Goal: Task Accomplishment & Management: Manage account settings

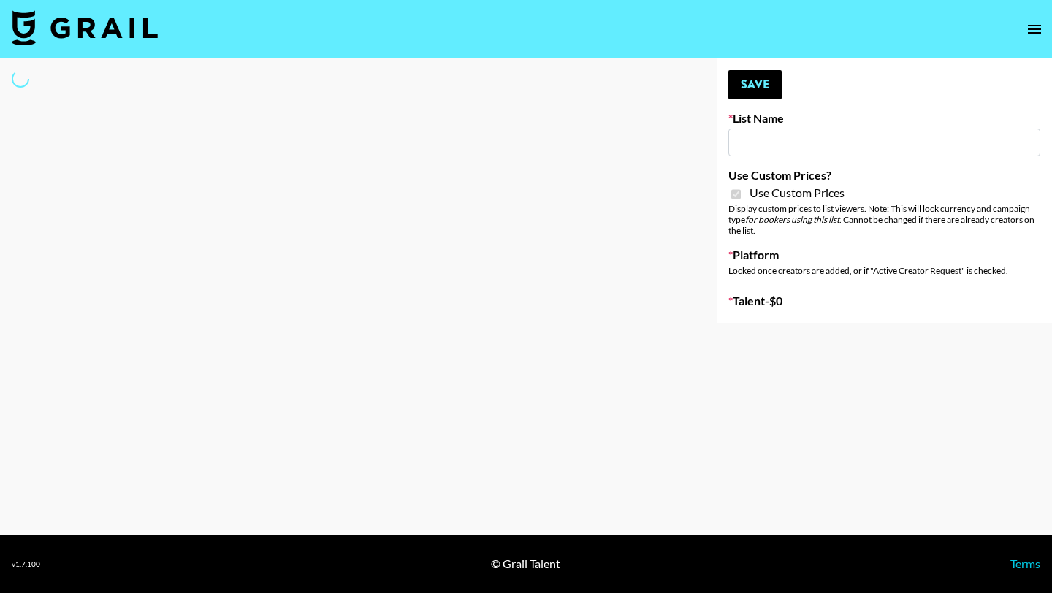
type input "Redence Beauty"
checkbox input "true"
select select "Brand"
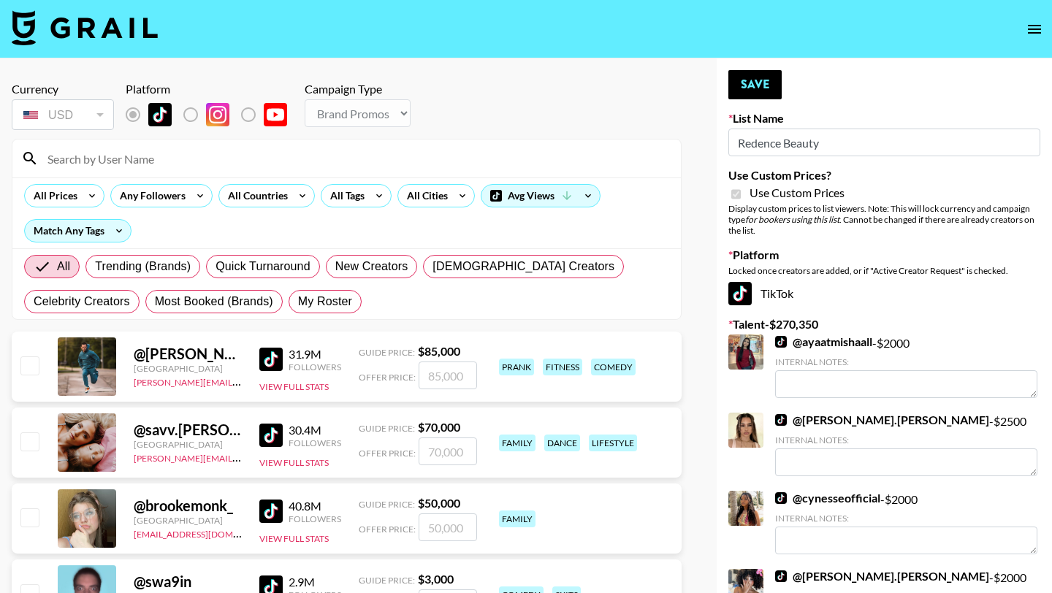
click at [148, 159] on input at bounding box center [356, 158] width 634 height 23
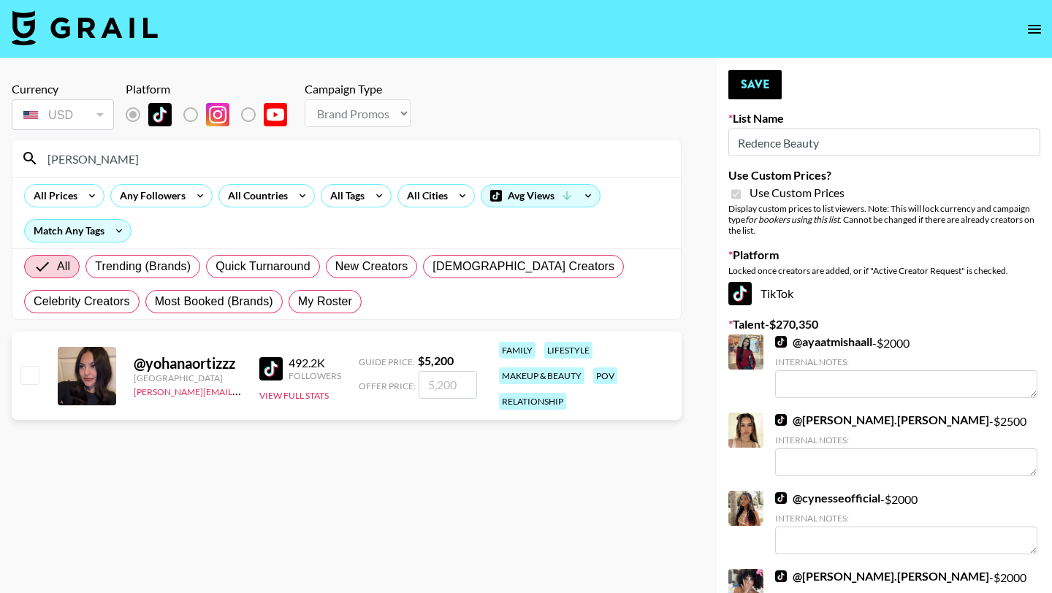
type input "[PERSON_NAME]"
click at [42, 371] on div "@ yohanaortizzz [GEOGRAPHIC_DATA] [PERSON_NAME][EMAIL_ADDRESS][PERSON_NAME][DOM…" at bounding box center [347, 376] width 670 height 88
click at [31, 371] on input "checkbox" at bounding box center [29, 375] width 18 height 18
checkbox input "true"
drag, startPoint x: 460, startPoint y: 383, endPoint x: 398, endPoint y: 380, distance: 61.4
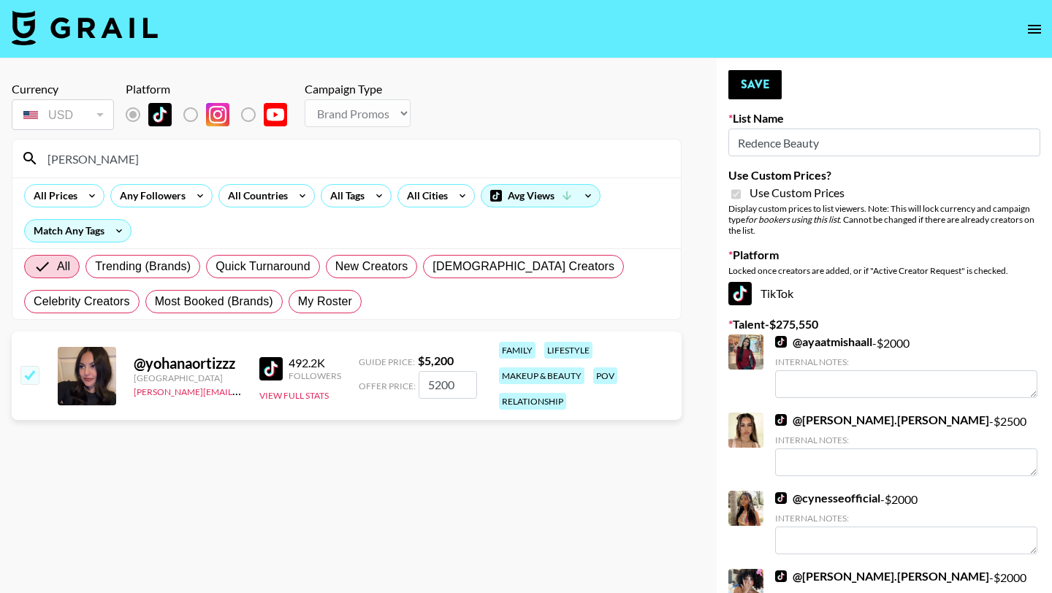
click at [398, 380] on div "Offer Price: 5200" at bounding box center [418, 385] width 118 height 28
type input "2000"
click at [760, 75] on button "Save" at bounding box center [754, 84] width 53 height 29
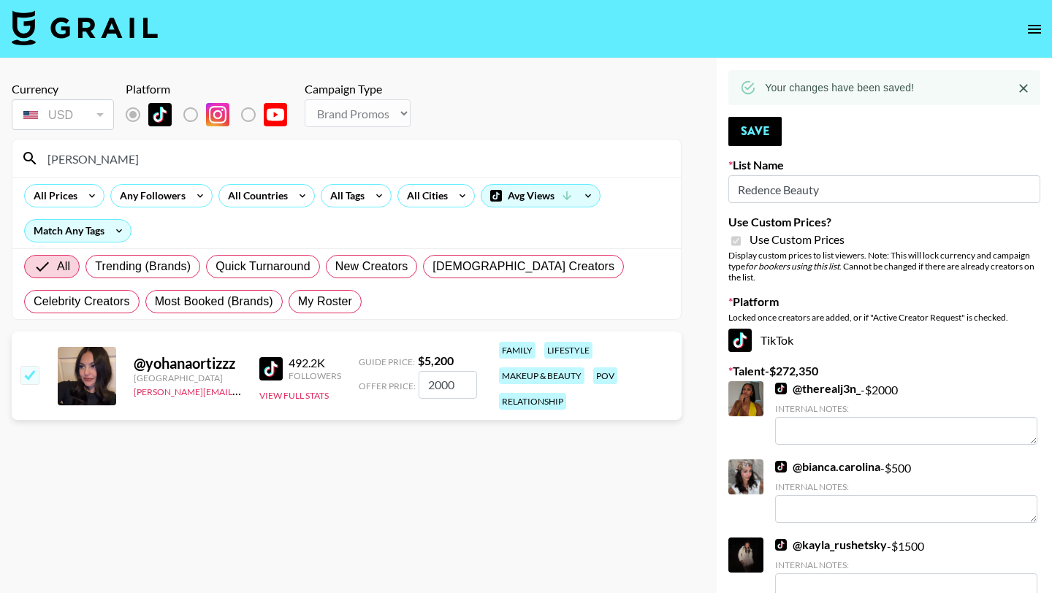
drag, startPoint x: 82, startPoint y: 153, endPoint x: 26, endPoint y: 153, distance: 55.5
click at [26, 153] on div "[PERSON_NAME]" at bounding box center [346, 159] width 669 height 38
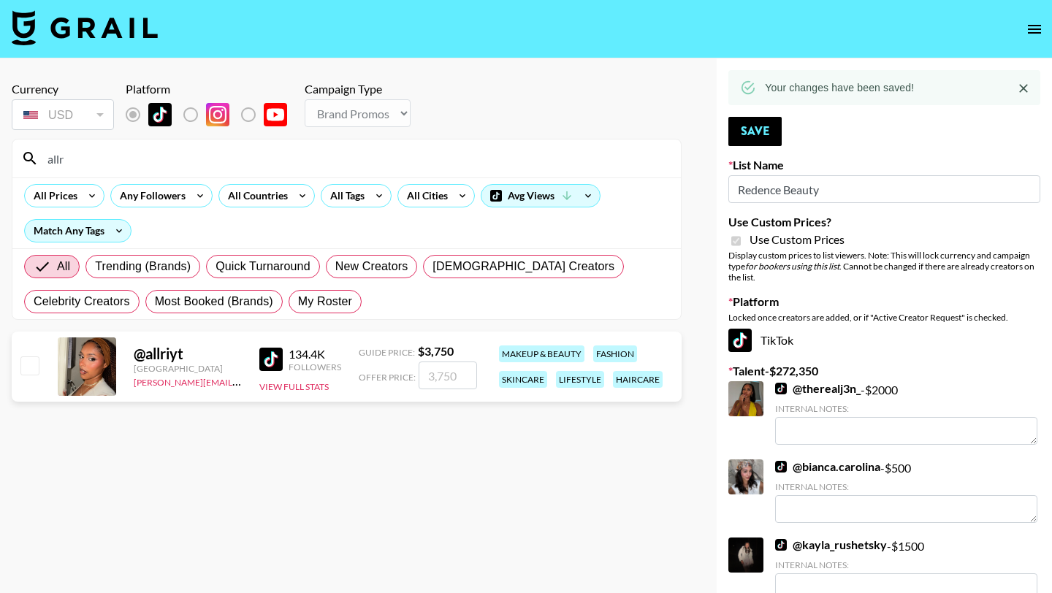
type input "allr"
click at [33, 373] on input "checkbox" at bounding box center [29, 366] width 18 height 18
checkbox input "true"
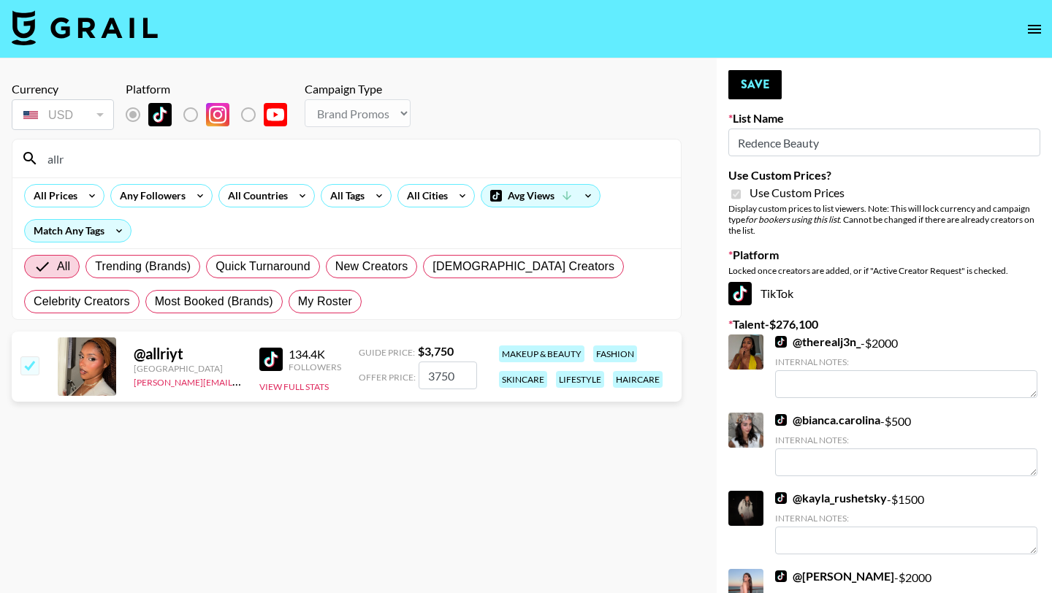
drag, startPoint x: 465, startPoint y: 375, endPoint x: 399, endPoint y: 372, distance: 66.6
click at [399, 372] on div "Offer Price: 3750" at bounding box center [418, 376] width 118 height 28
type input "2000"
click at [764, 85] on button "Save" at bounding box center [754, 84] width 53 height 29
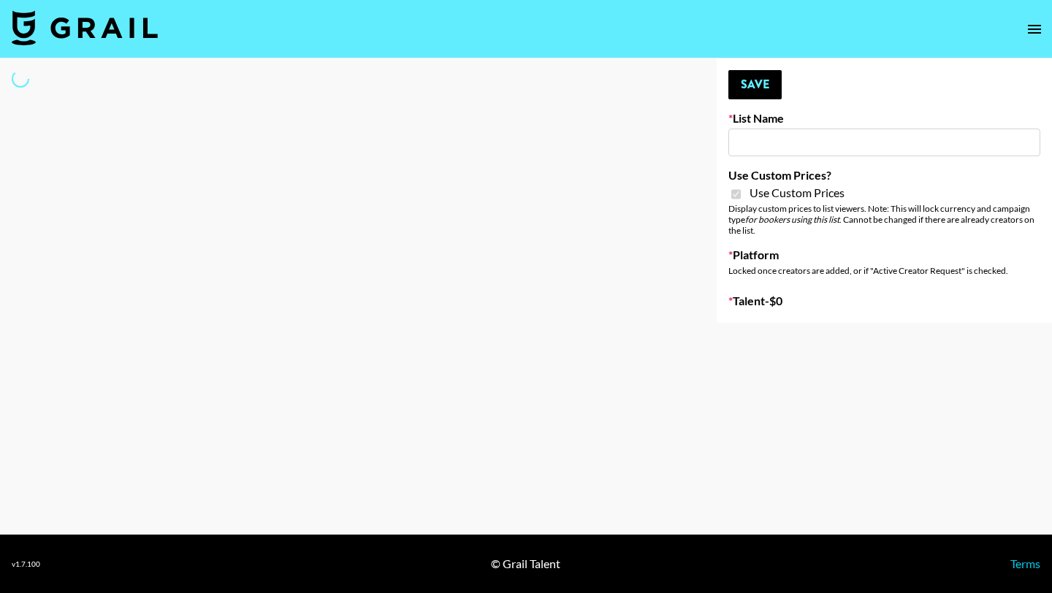
type input "Dime Beauty"
checkbox input "true"
select select "Brand"
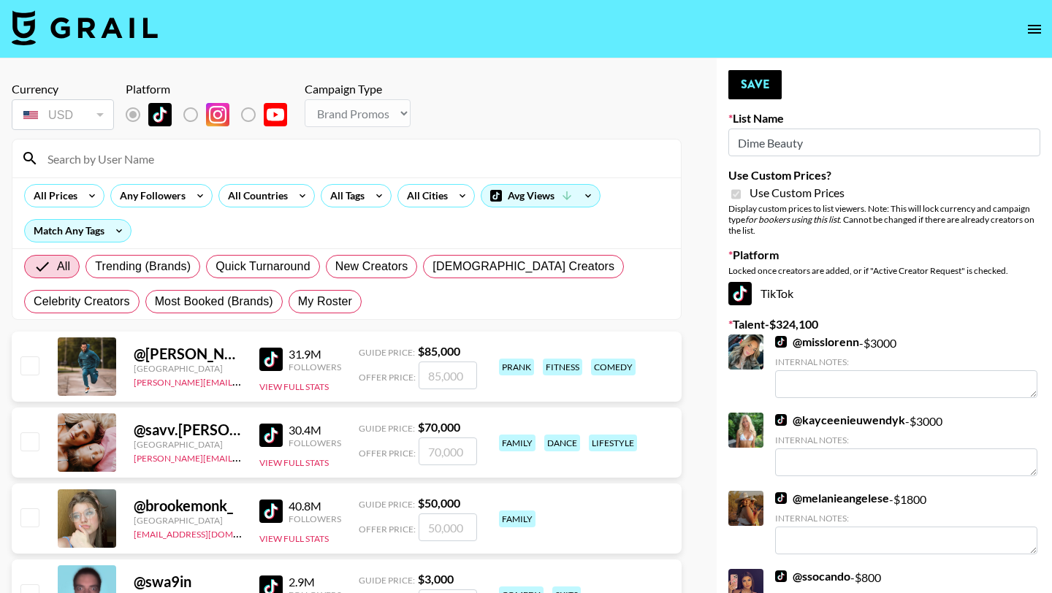
click at [154, 163] on input at bounding box center [356, 158] width 634 height 23
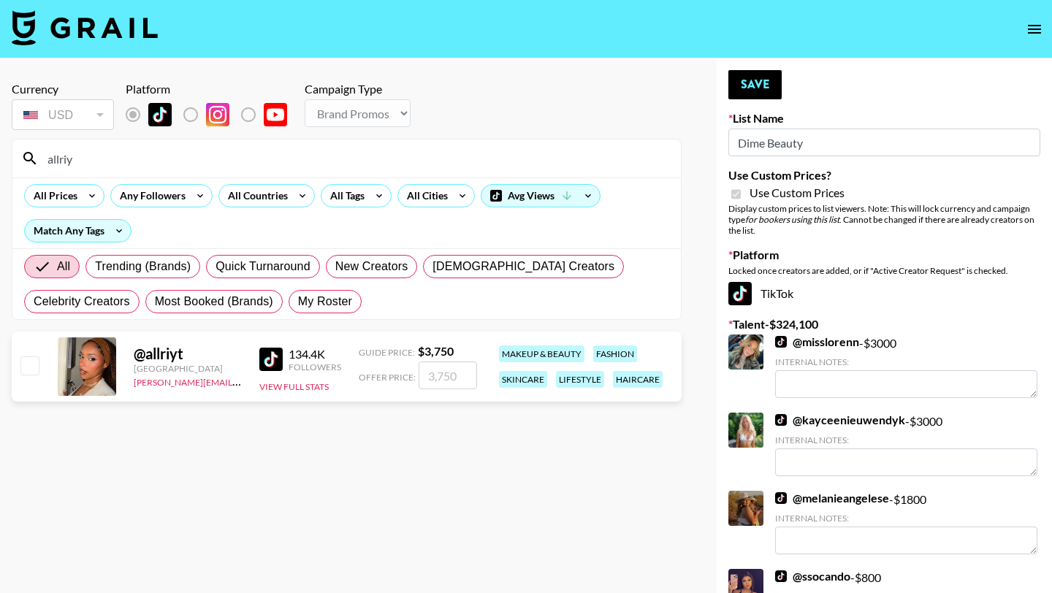
type input "allriy"
click at [24, 366] on input "checkbox" at bounding box center [29, 366] width 18 height 18
checkbox input "true"
type input "3750"
click at [742, 88] on button "Save" at bounding box center [754, 84] width 53 height 29
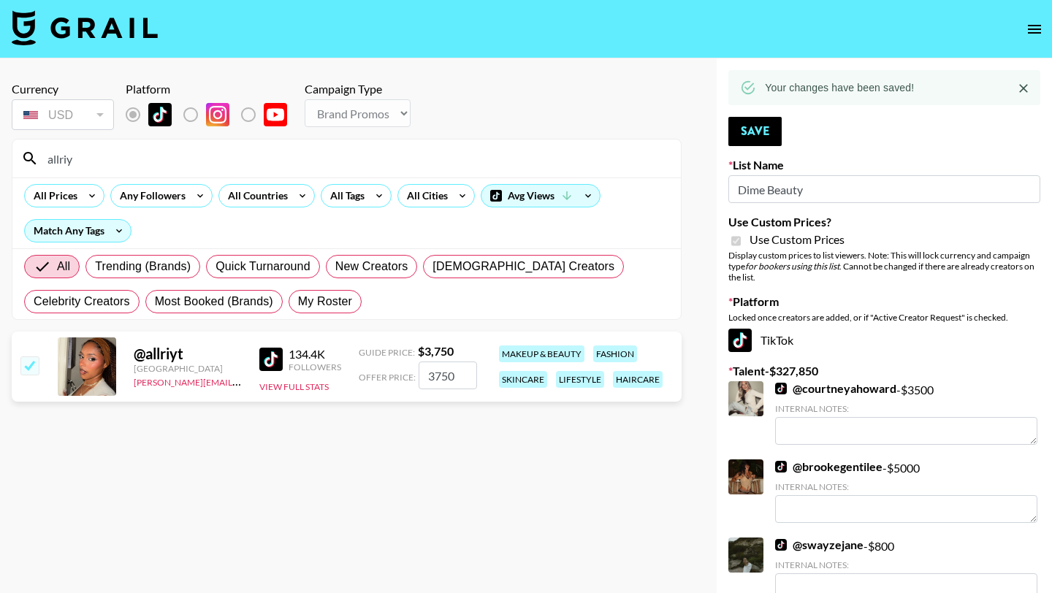
drag, startPoint x: 96, startPoint y: 165, endPoint x: 18, endPoint y: 158, distance: 78.5
click at [18, 158] on div "allriy" at bounding box center [346, 159] width 669 height 38
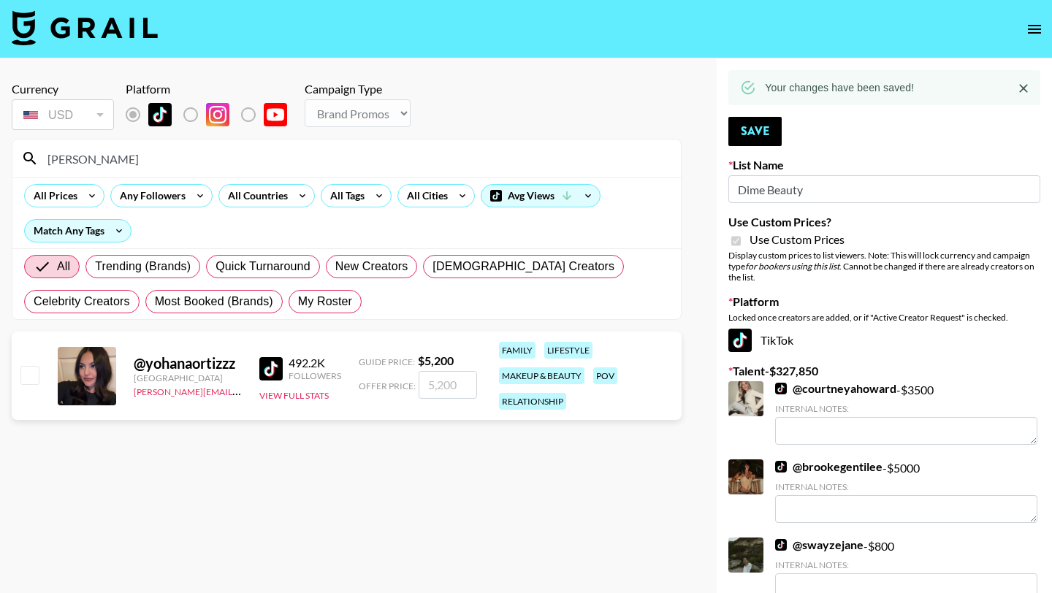
type input "[PERSON_NAME]"
click at [41, 369] on div "@ yohanaortizzz [GEOGRAPHIC_DATA] [PERSON_NAME][EMAIL_ADDRESS][PERSON_NAME][DOM…" at bounding box center [347, 376] width 670 height 88
click at [28, 373] on input "checkbox" at bounding box center [29, 375] width 18 height 18
checkbox input "true"
type input "5200"
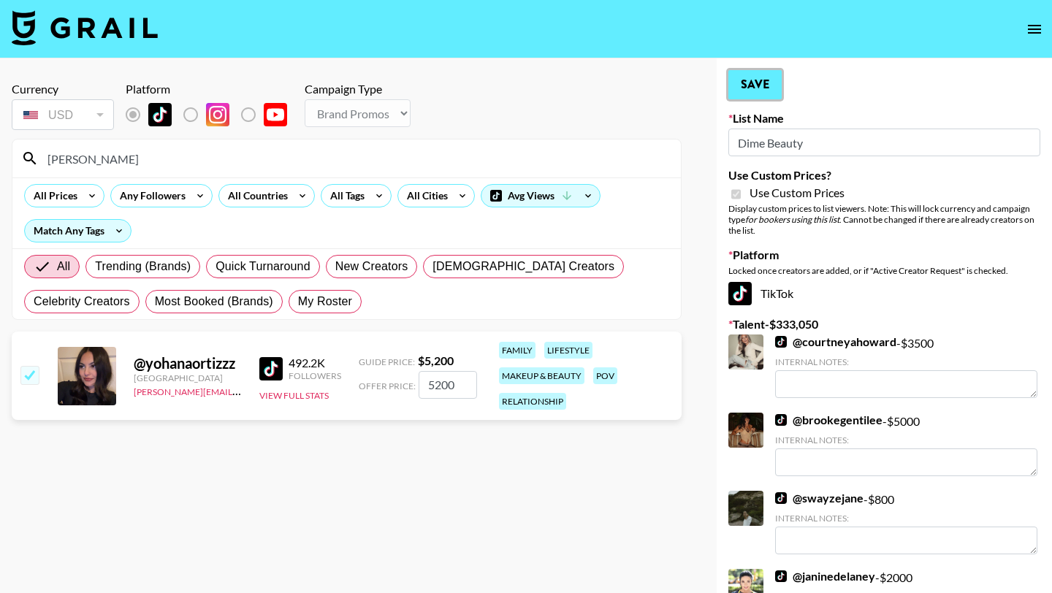
click at [741, 94] on button "Save" at bounding box center [754, 84] width 53 height 29
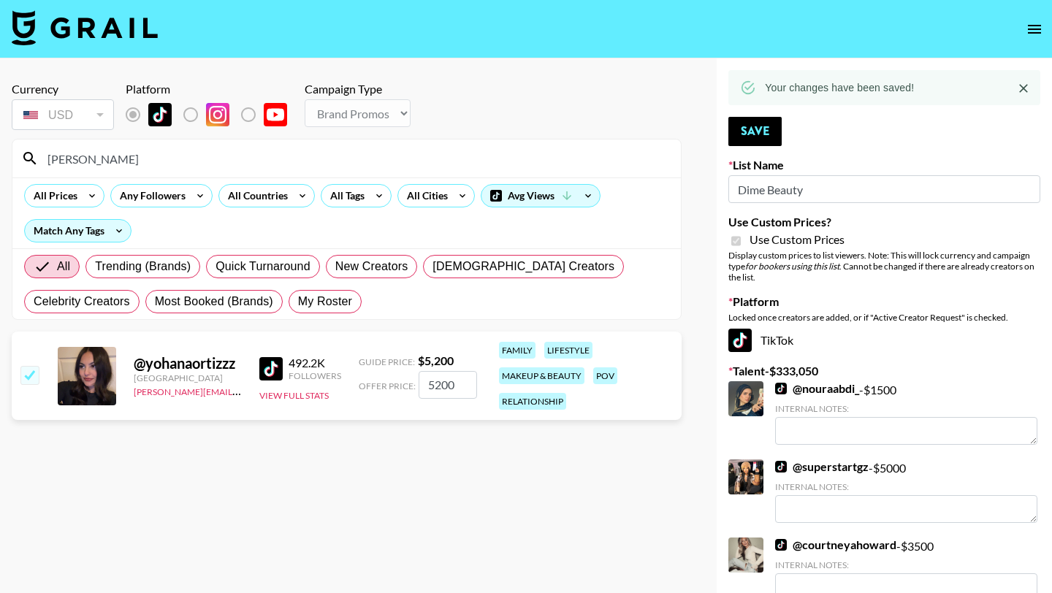
drag, startPoint x: 115, startPoint y: 159, endPoint x: 23, endPoint y: 157, distance: 92.8
click at [23, 157] on div "[PERSON_NAME]" at bounding box center [346, 159] width 669 height 38
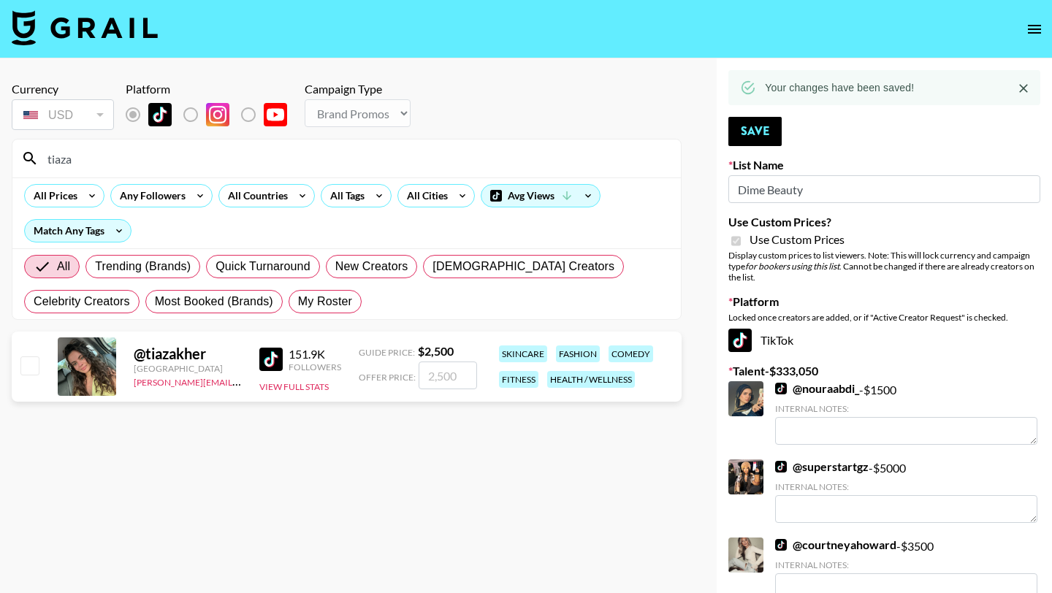
type input "tiaza"
click at [17, 360] on div "@ tiazakher Canada juliana.moreno@grail-talent.com 151.9K Followers View Full S…" at bounding box center [347, 367] width 670 height 70
click at [22, 365] on input "checkbox" at bounding box center [29, 366] width 18 height 18
checkbox input "true"
type input "2500"
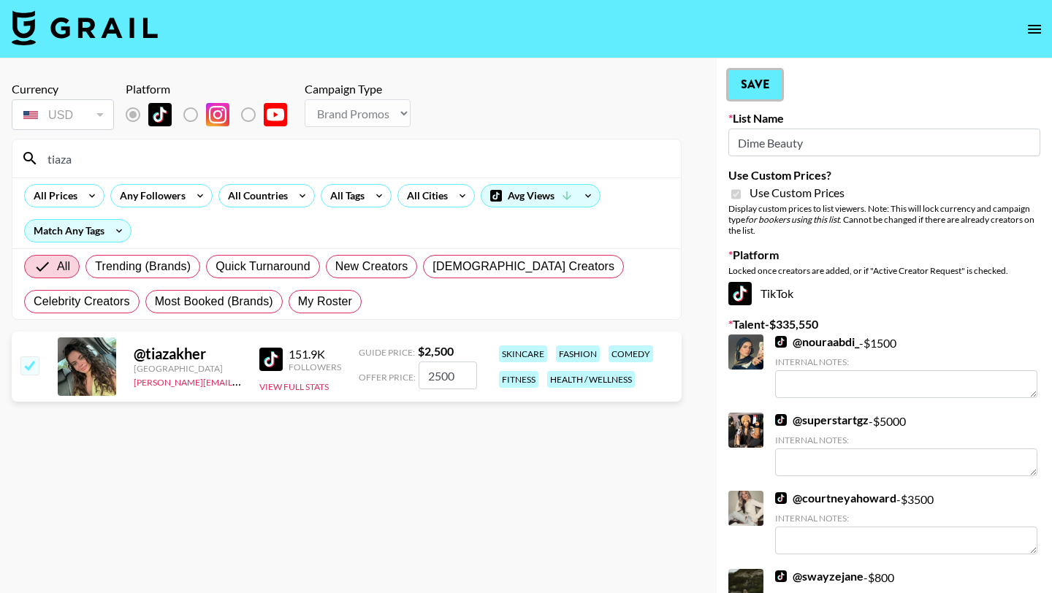
click at [761, 77] on button "Save" at bounding box center [754, 84] width 53 height 29
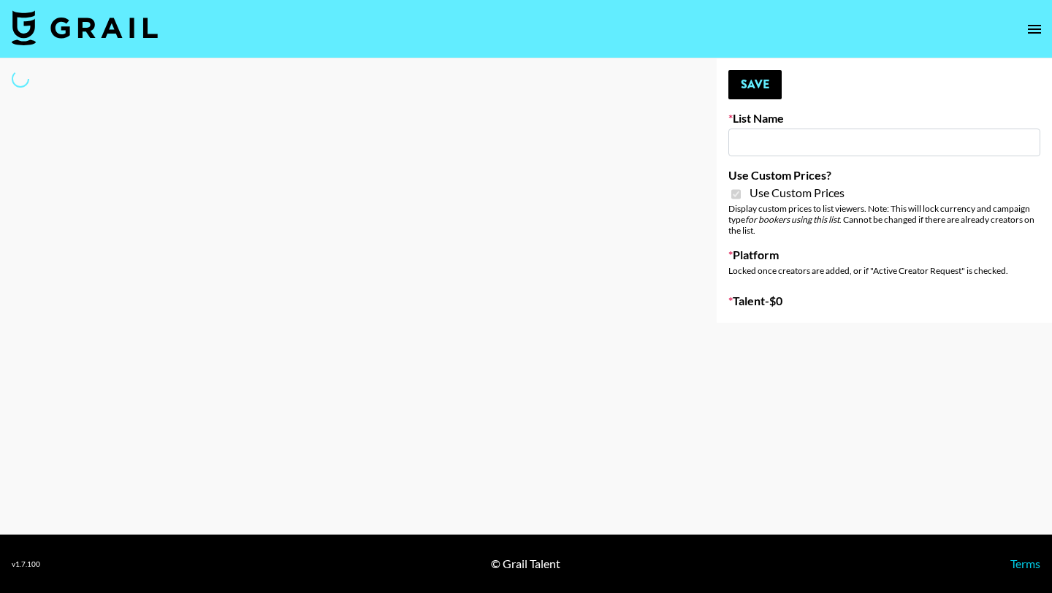
type input "Anker For Soundcore"
checkbox input "true"
select select "Brand"
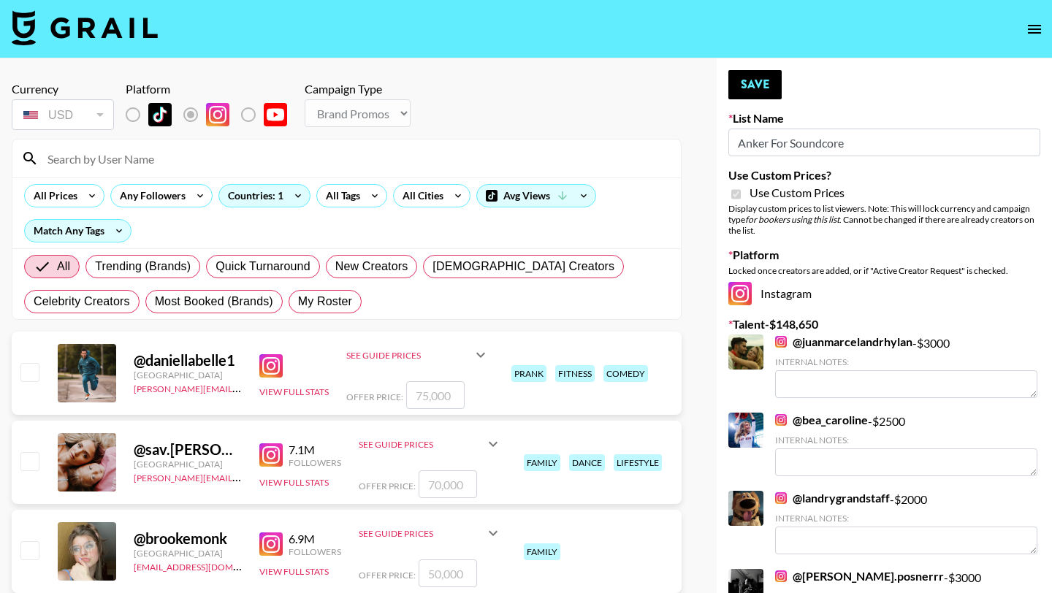
click at [170, 164] on input at bounding box center [356, 158] width 634 height 23
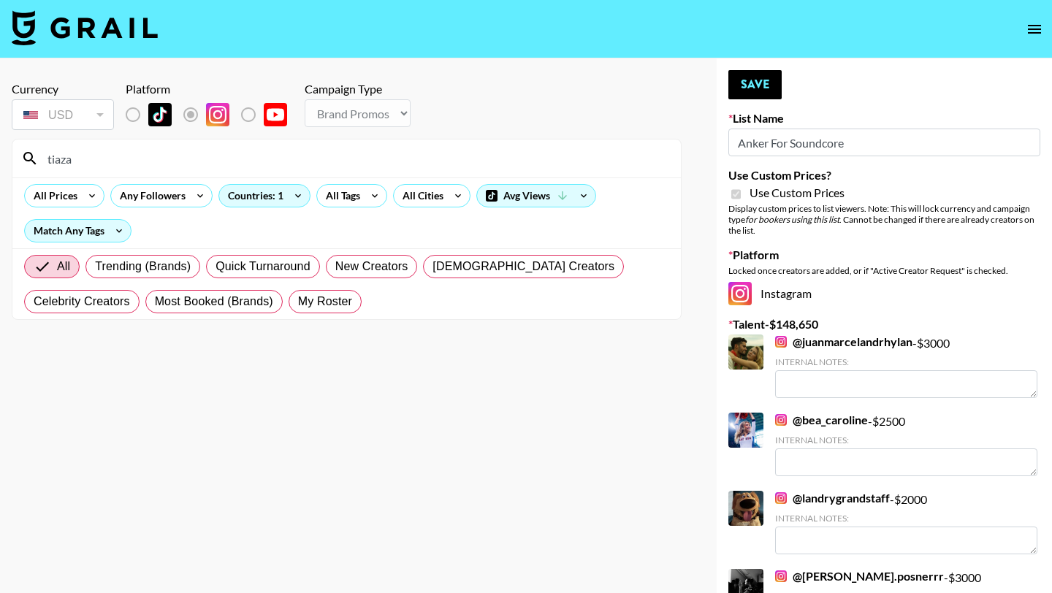
type input "tiaza"
